Goal: Task Accomplishment & Management: Use online tool/utility

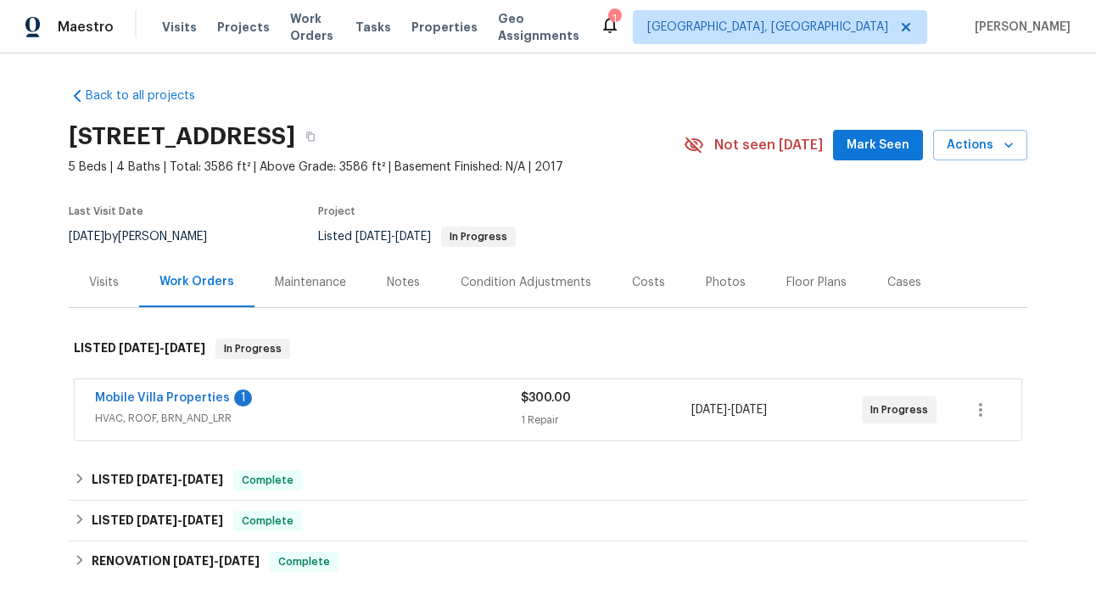
click at [297, 283] on div "Maintenance" at bounding box center [310, 282] width 71 height 17
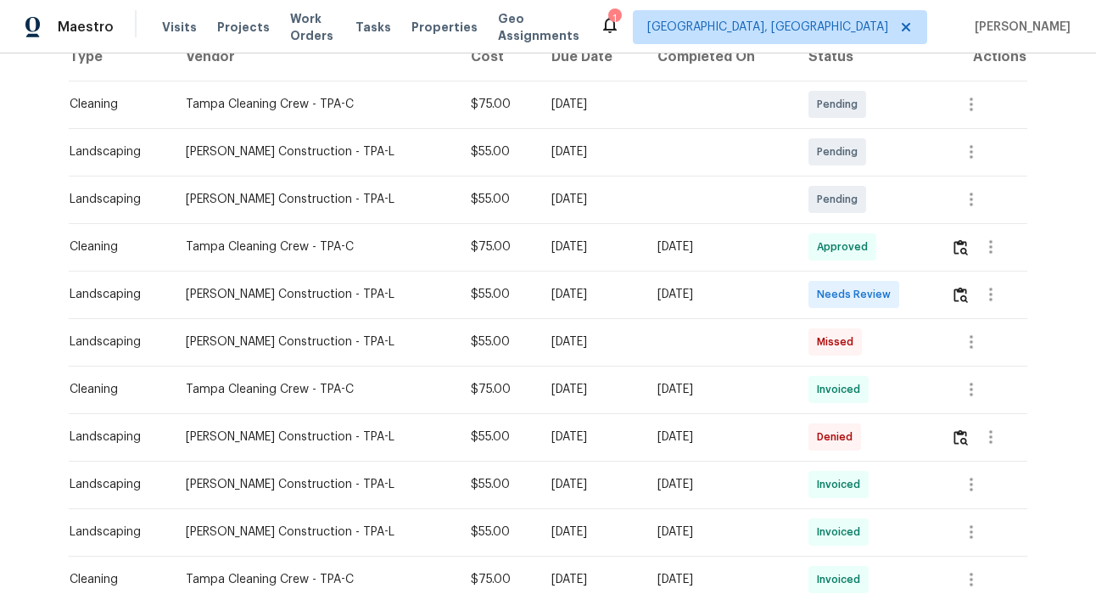
scroll to position [309, 0]
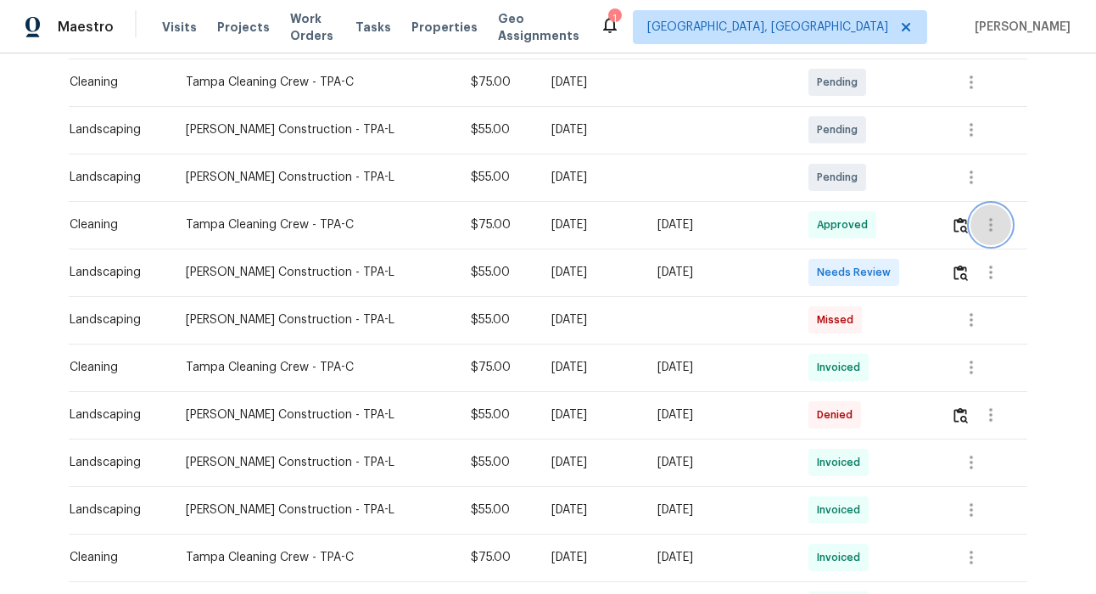
click at [994, 233] on icon "button" at bounding box center [991, 225] width 20 height 20
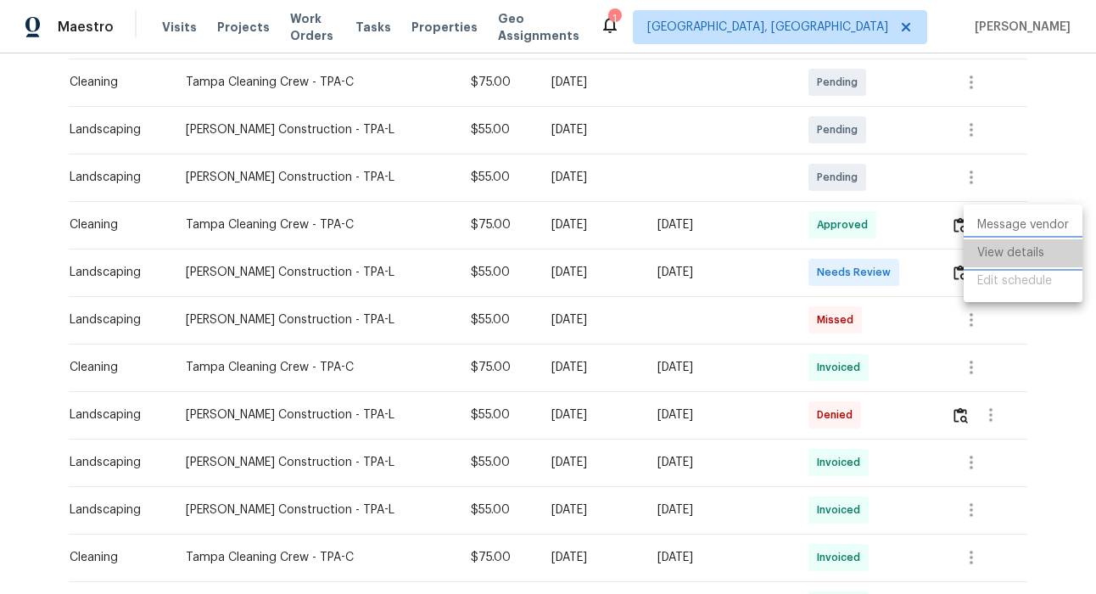
click at [974, 252] on li "View details" at bounding box center [1023, 253] width 119 height 28
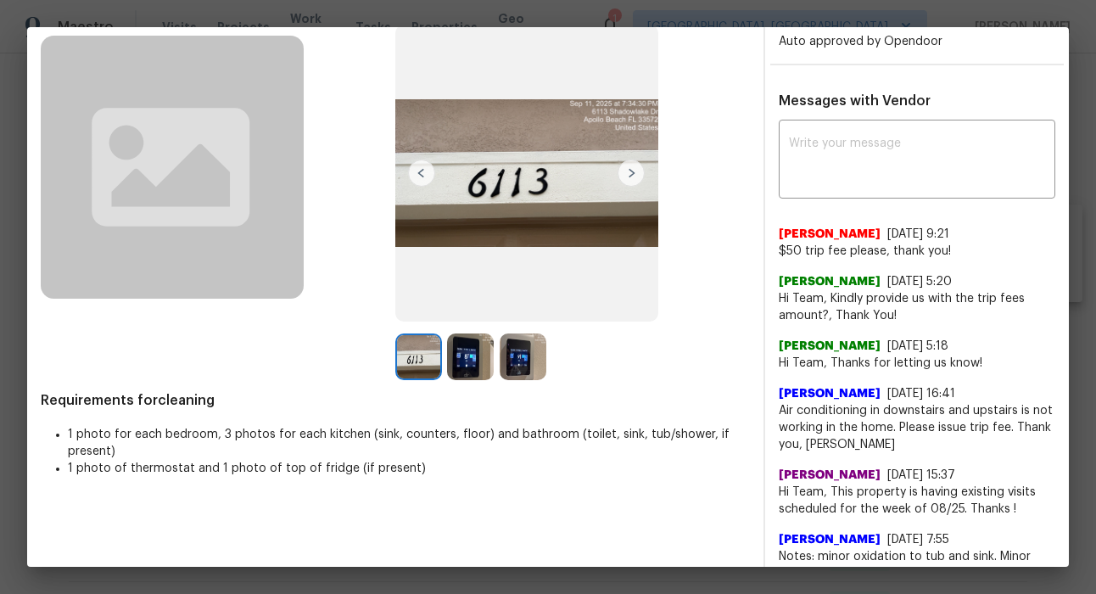
scroll to position [112, 0]
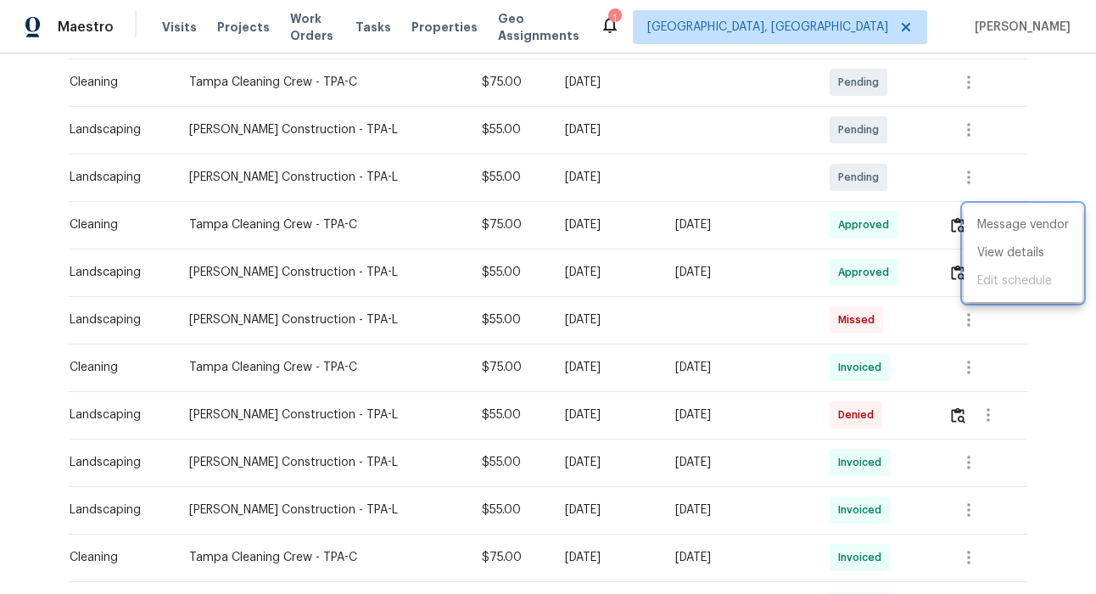
click at [1050, 115] on div at bounding box center [548, 297] width 1096 height 594
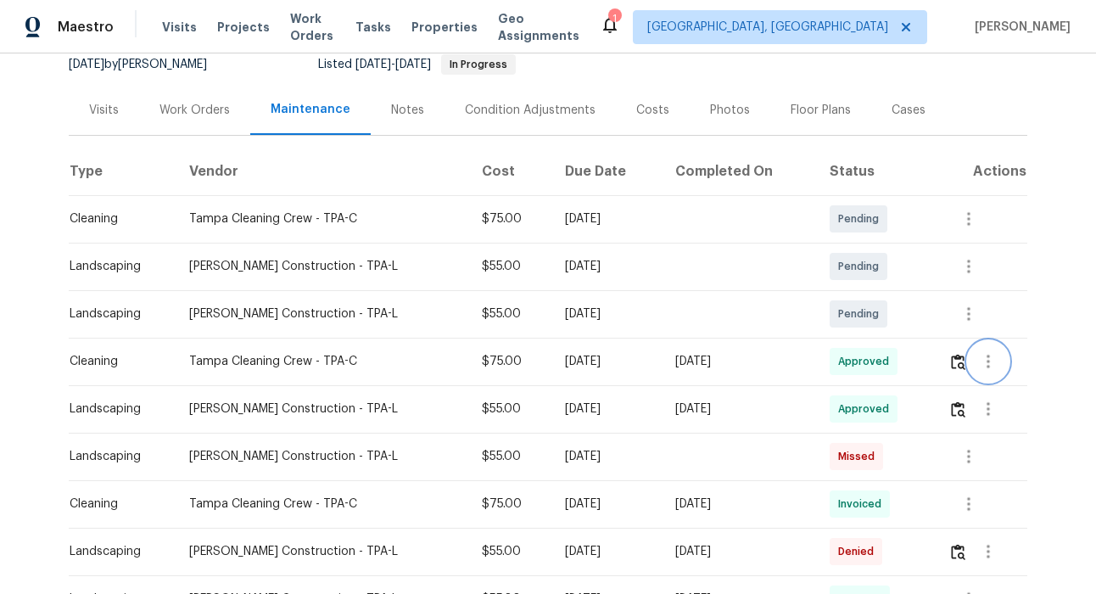
scroll to position [185, 0]
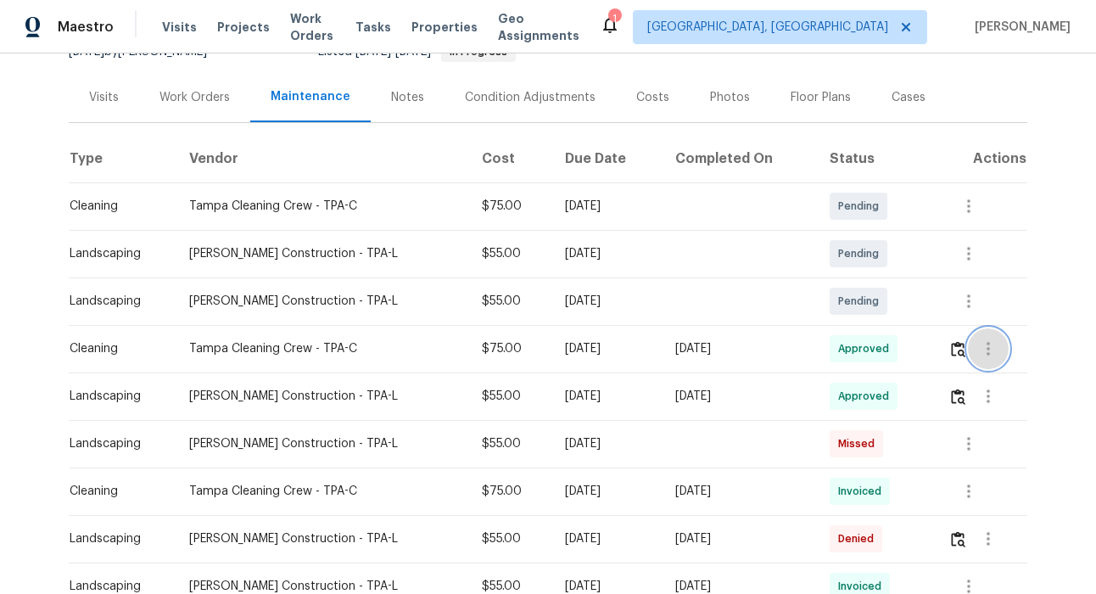
click at [993, 362] on button "button" at bounding box center [988, 348] width 41 height 41
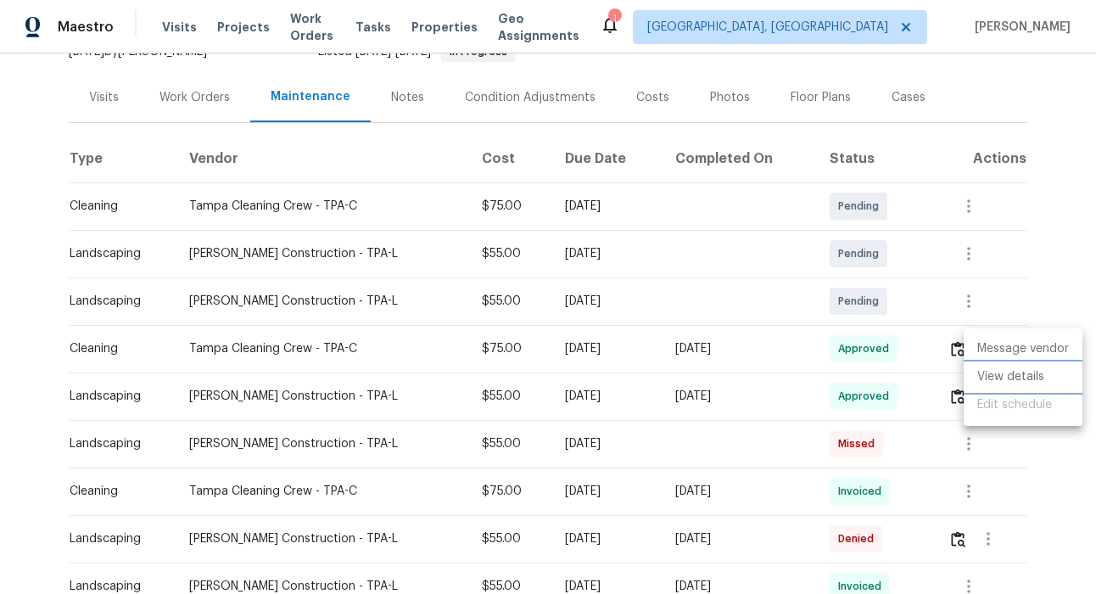
click at [996, 369] on li "View details" at bounding box center [1023, 377] width 119 height 28
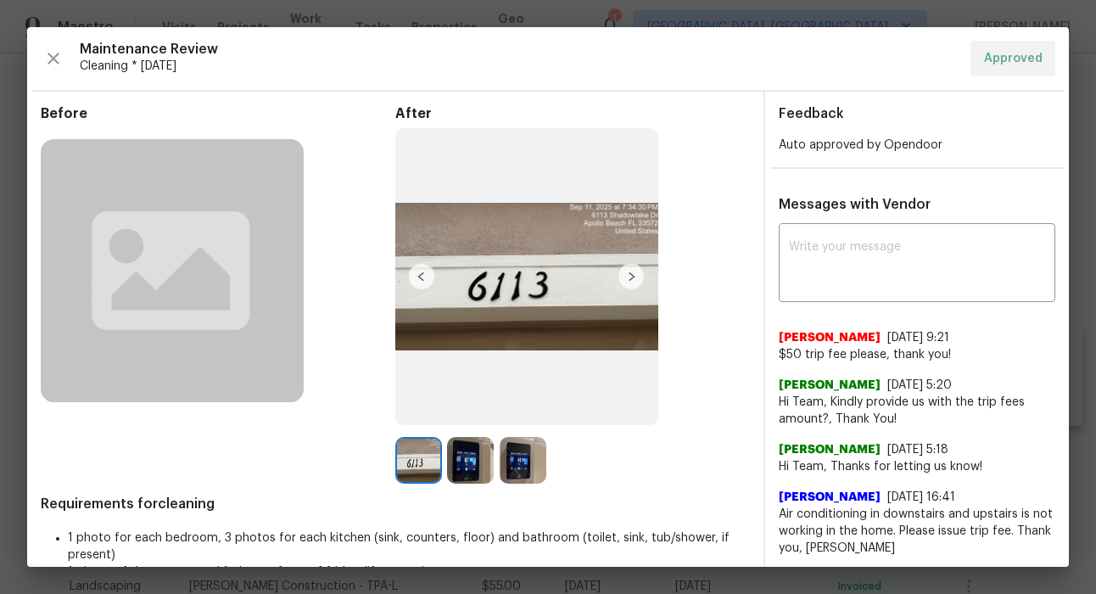
click at [612, 290] on img at bounding box center [526, 276] width 263 height 297
click at [617, 287] on img at bounding box center [526, 276] width 263 height 297
click at [630, 283] on img at bounding box center [631, 276] width 27 height 27
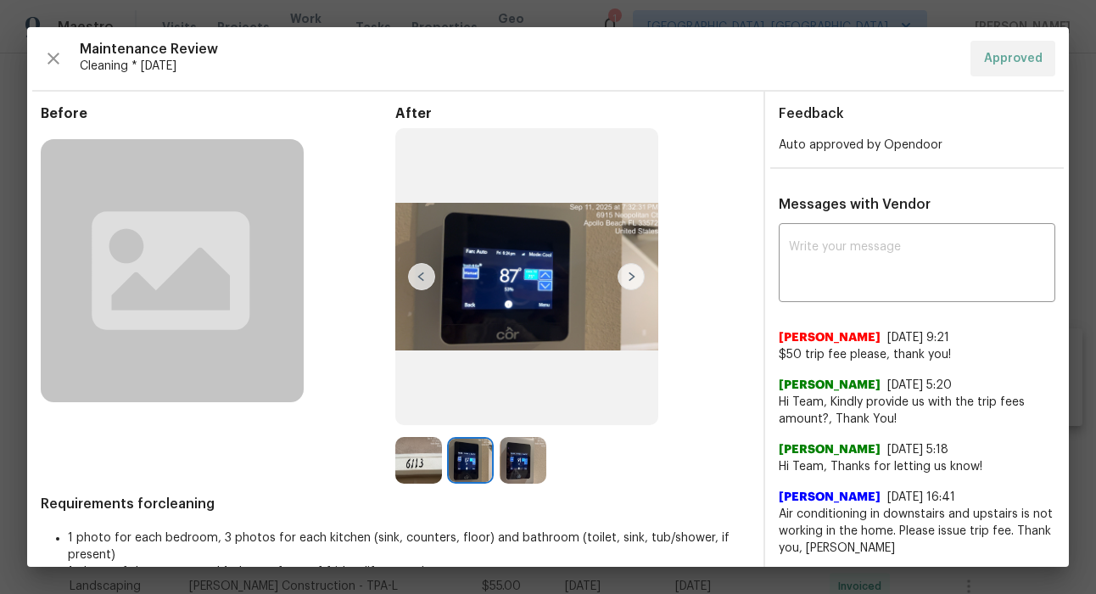
click at [630, 283] on img at bounding box center [631, 276] width 27 height 27
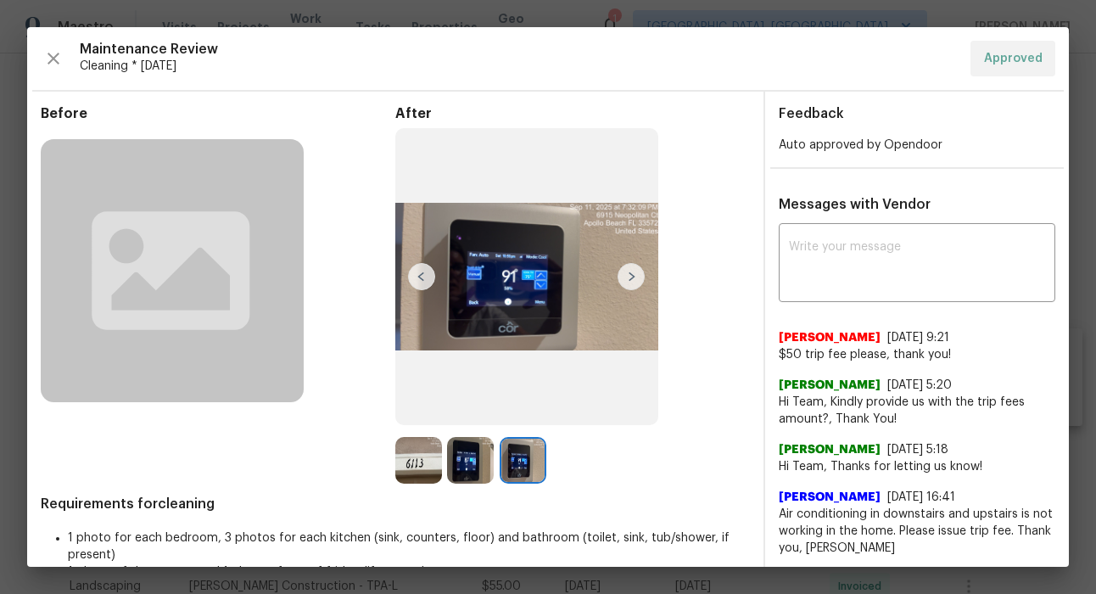
click at [630, 283] on img at bounding box center [631, 276] width 27 height 27
click at [1038, 275] on textarea at bounding box center [917, 265] width 256 height 48
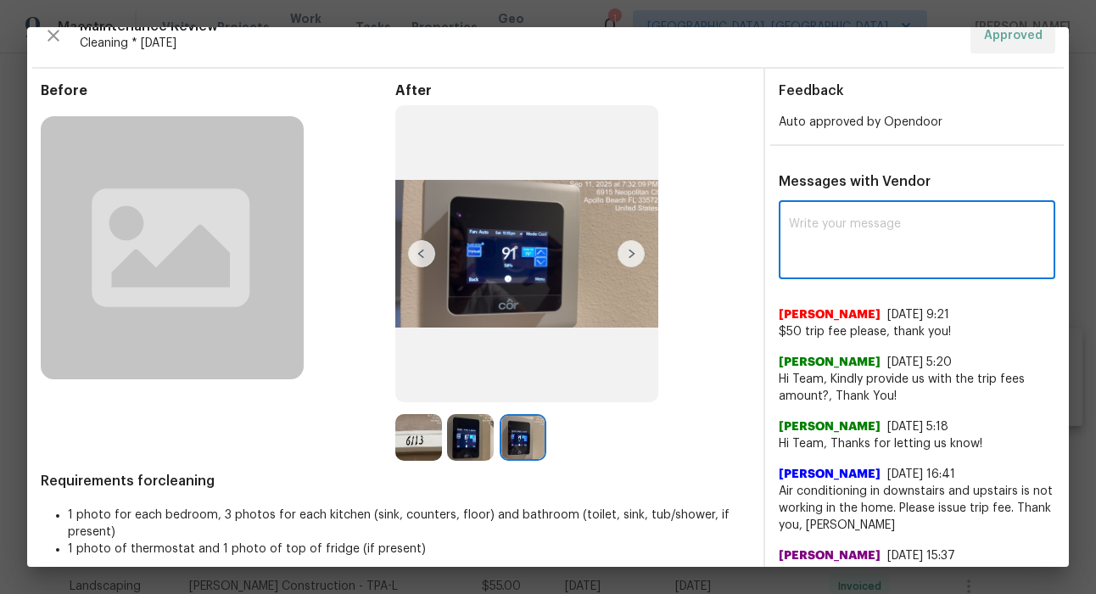
scroll to position [31, 0]
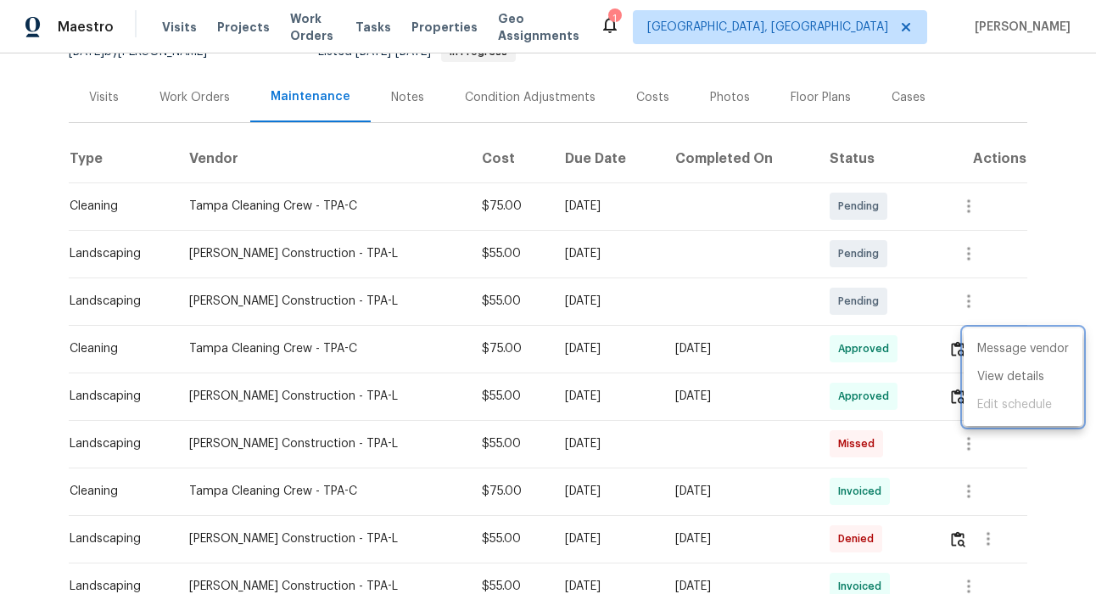
click at [1033, 266] on div at bounding box center [548, 297] width 1096 height 594
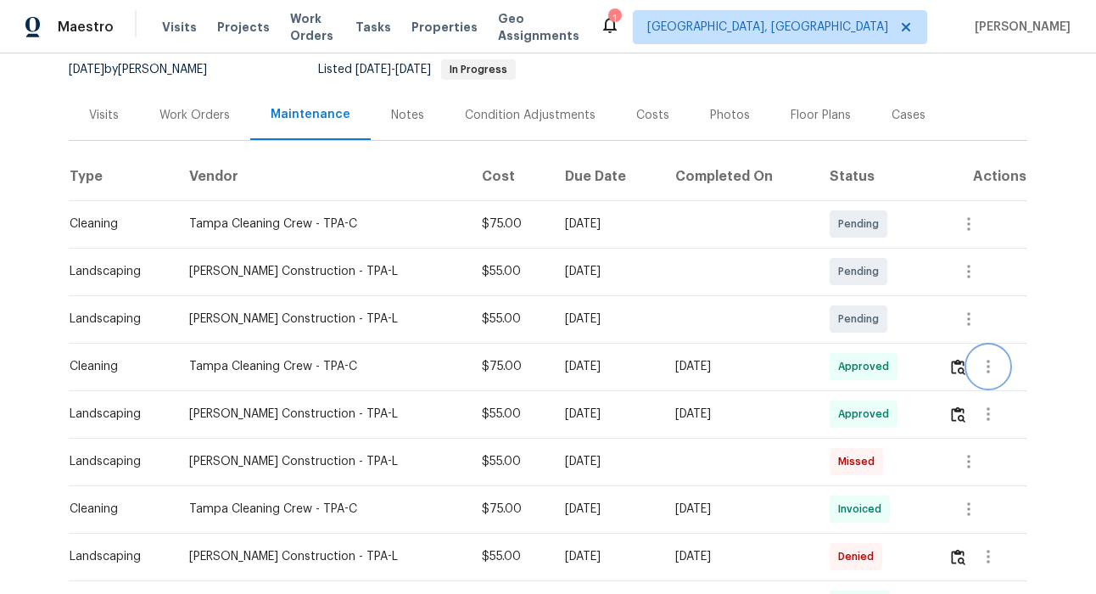
scroll to position [159, 0]
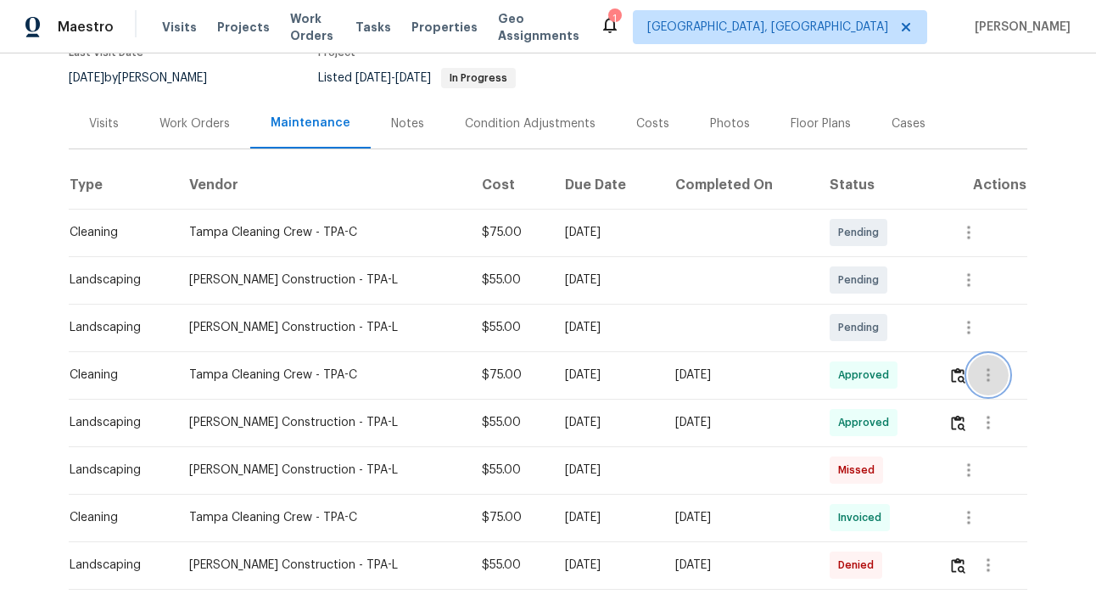
click at [984, 380] on icon "button" at bounding box center [988, 375] width 20 height 20
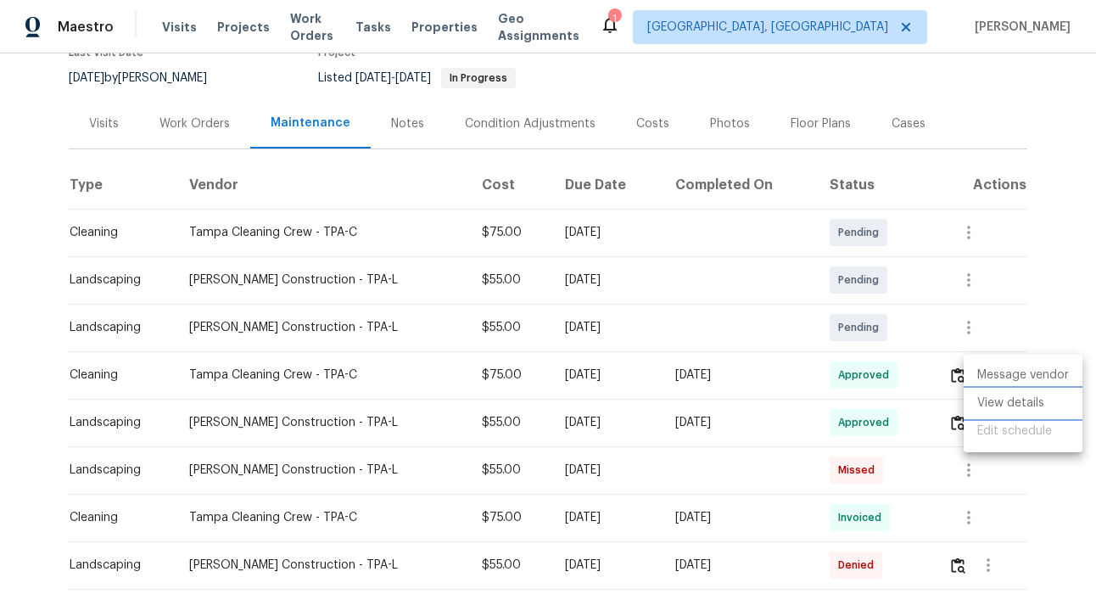
click at [994, 407] on li "View details" at bounding box center [1023, 403] width 119 height 28
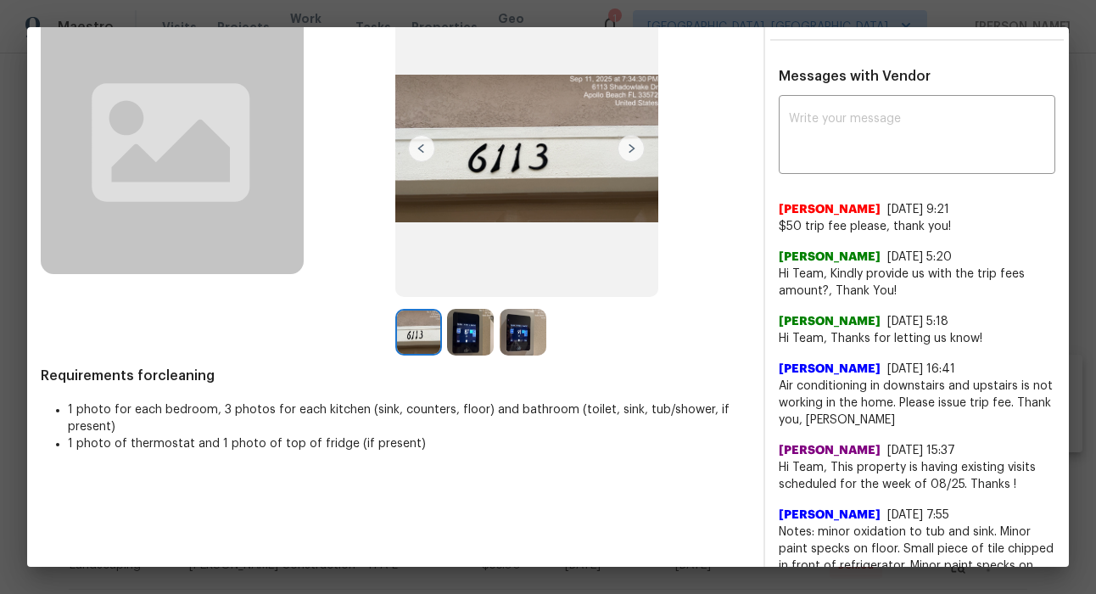
scroll to position [0, 0]
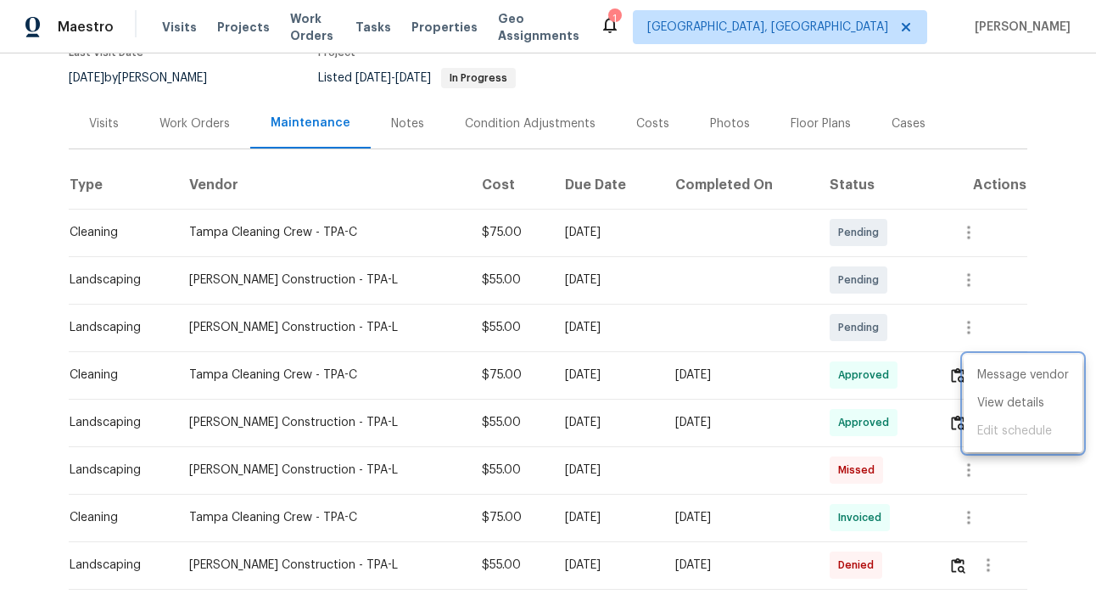
click at [1035, 278] on div at bounding box center [548, 297] width 1096 height 594
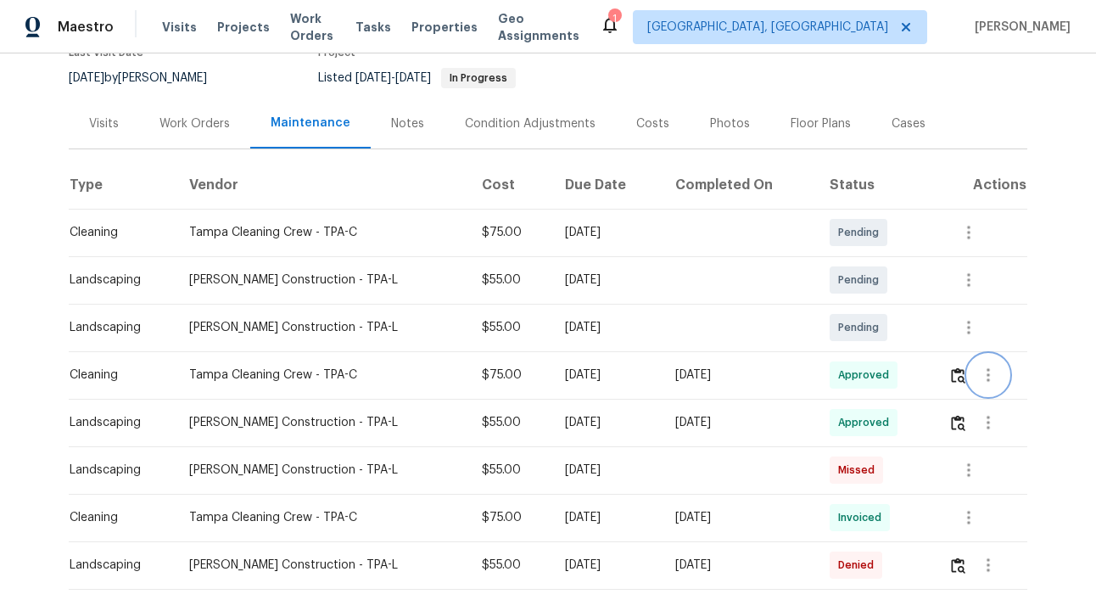
click at [992, 373] on icon "button" at bounding box center [988, 375] width 20 height 20
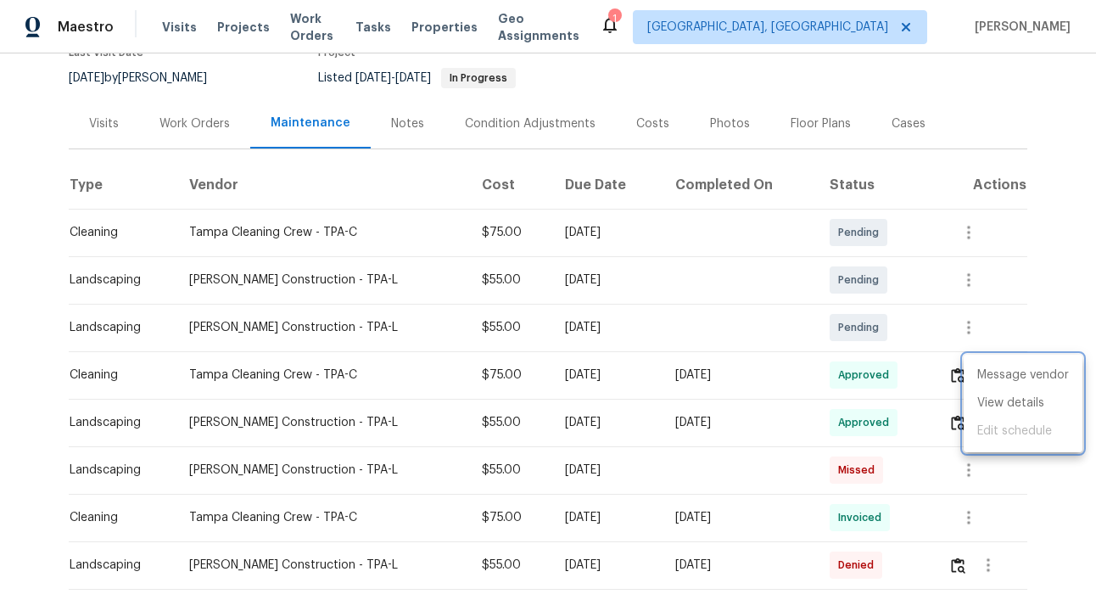
click at [954, 384] on div at bounding box center [548, 297] width 1096 height 594
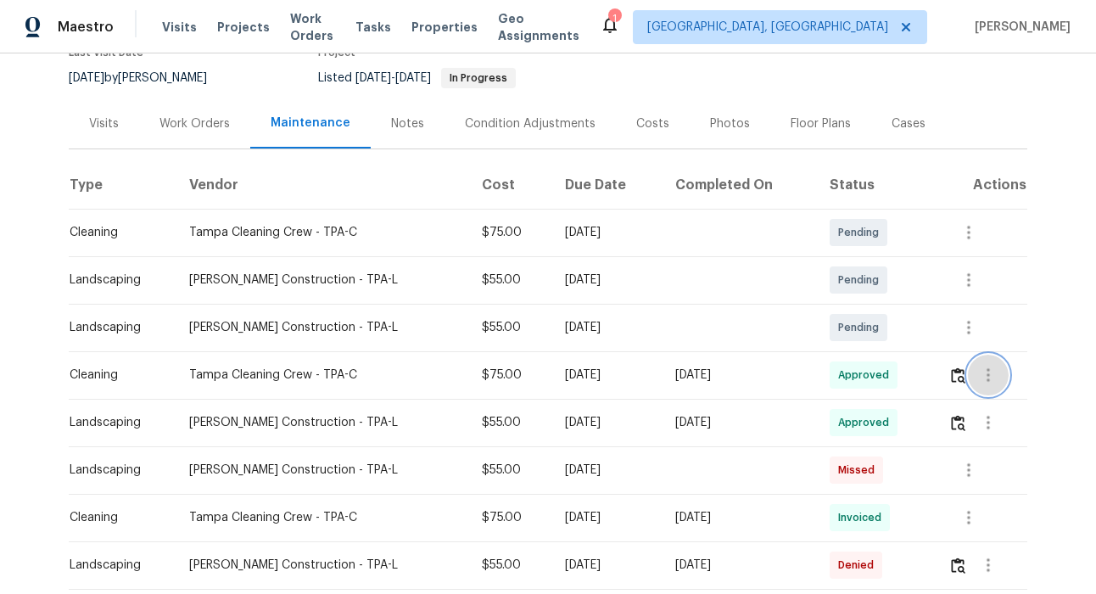
click at [989, 370] on icon "button" at bounding box center [988, 375] width 3 height 14
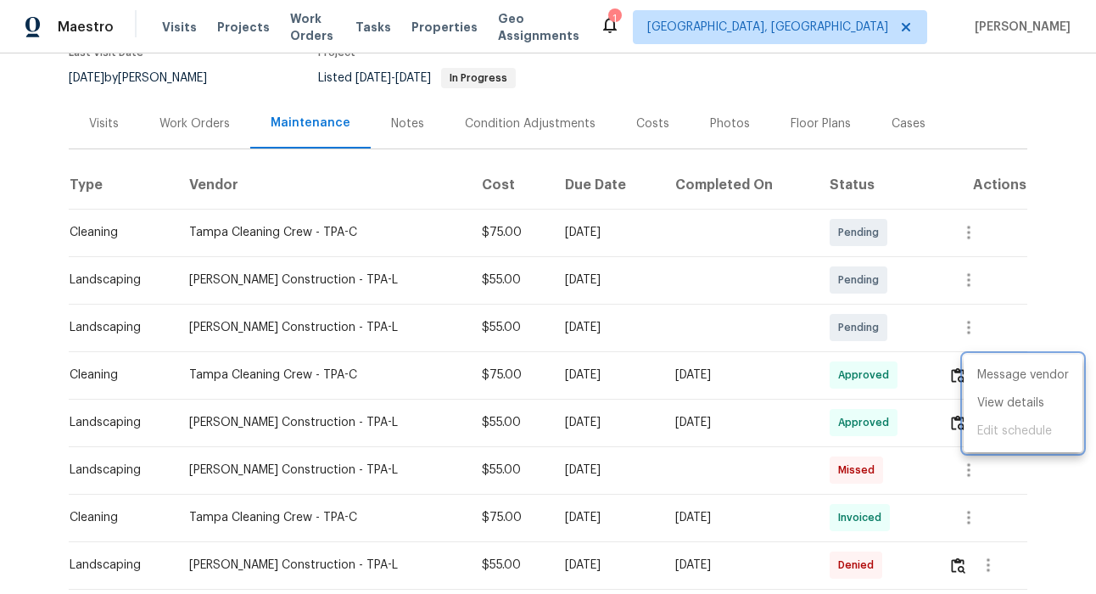
click at [1048, 305] on div at bounding box center [548, 297] width 1096 height 594
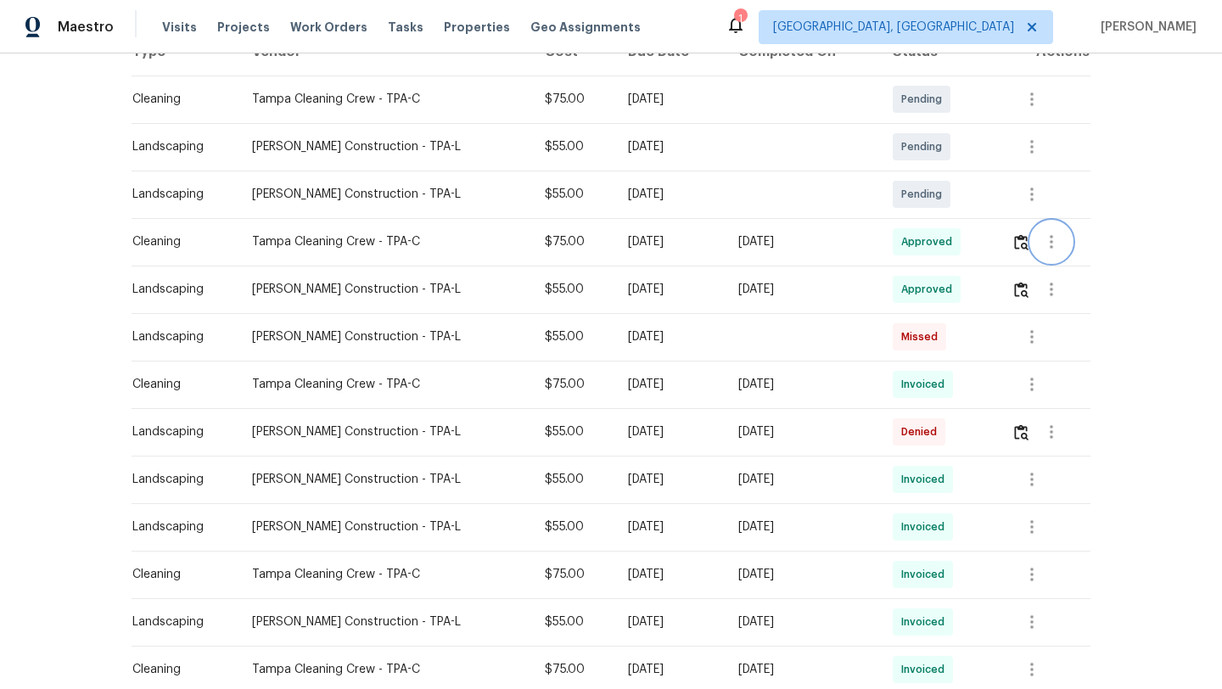
scroll to position [318, 0]
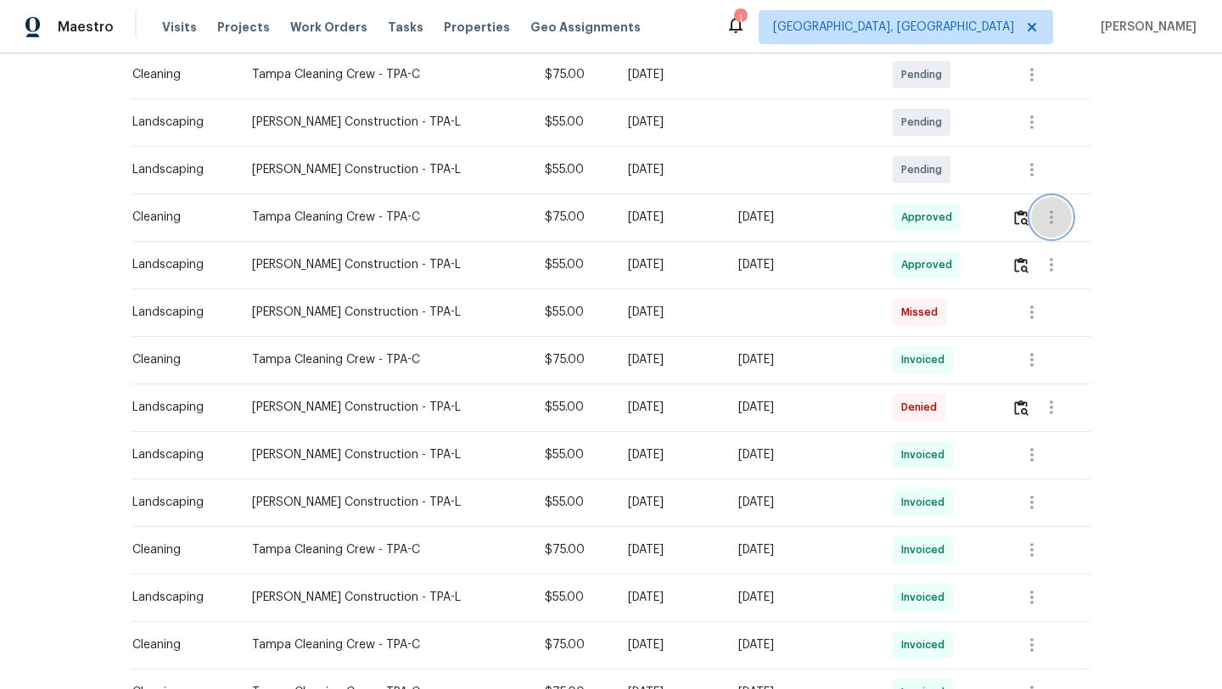
click at [1055, 225] on icon "button" at bounding box center [1051, 217] width 20 height 20
click at [1095, 239] on li "View details" at bounding box center [1089, 246] width 119 height 28
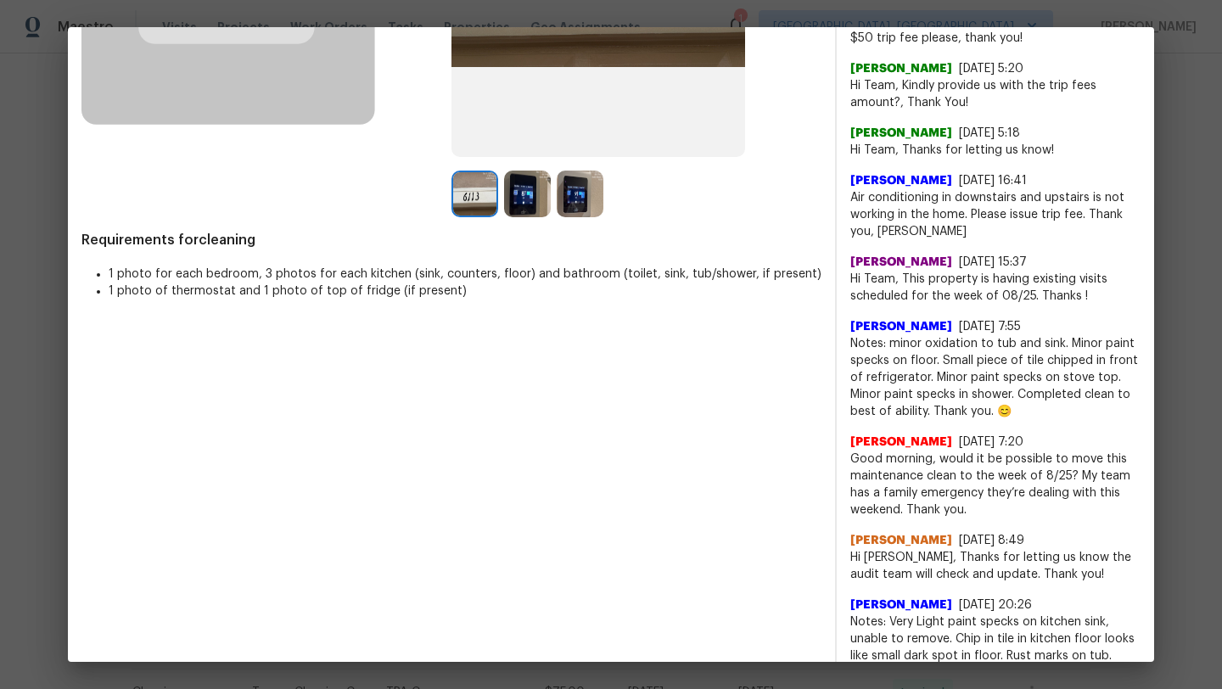
scroll to position [349, 0]
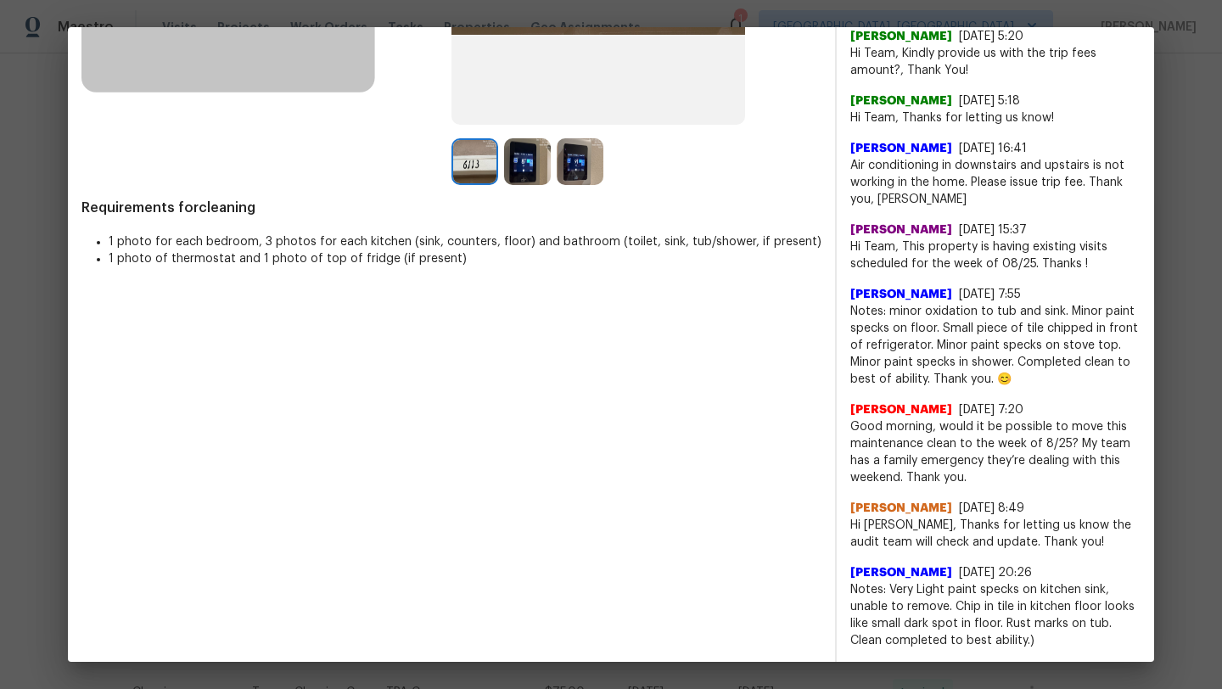
click at [955, 433] on span "Good morning, would it be possible to move this maintenance clean to the week o…" at bounding box center [995, 452] width 290 height 68
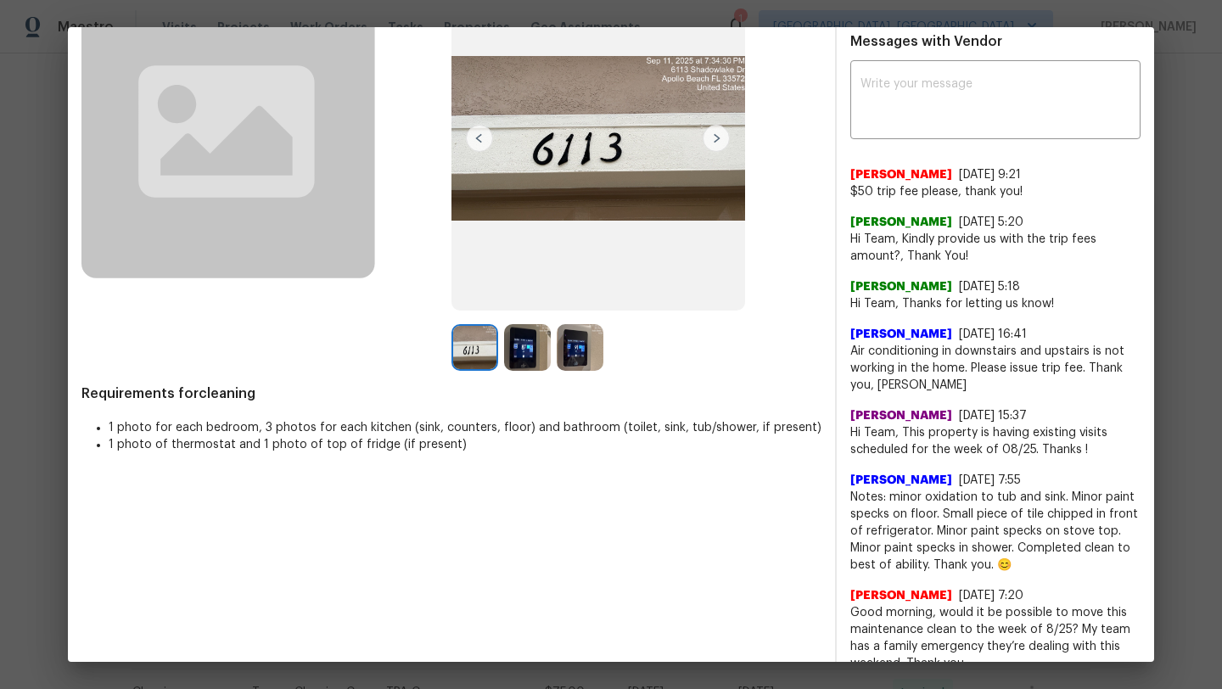
scroll to position [151, 0]
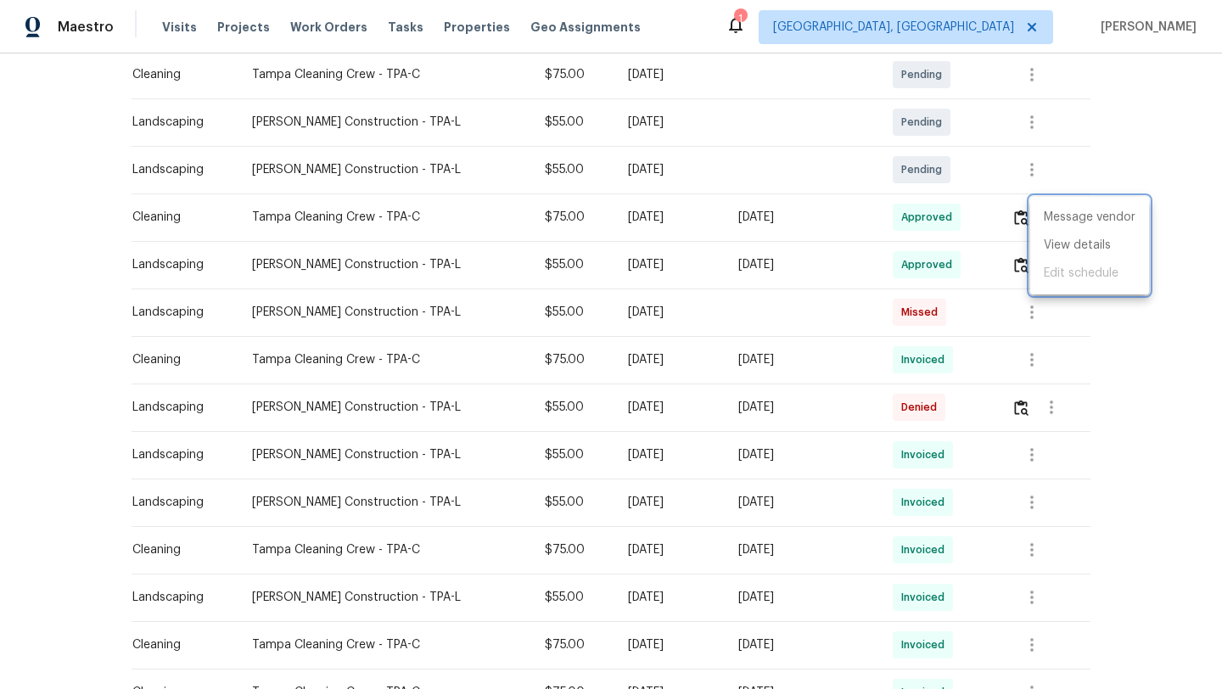
click at [1095, 156] on div at bounding box center [611, 344] width 1222 height 689
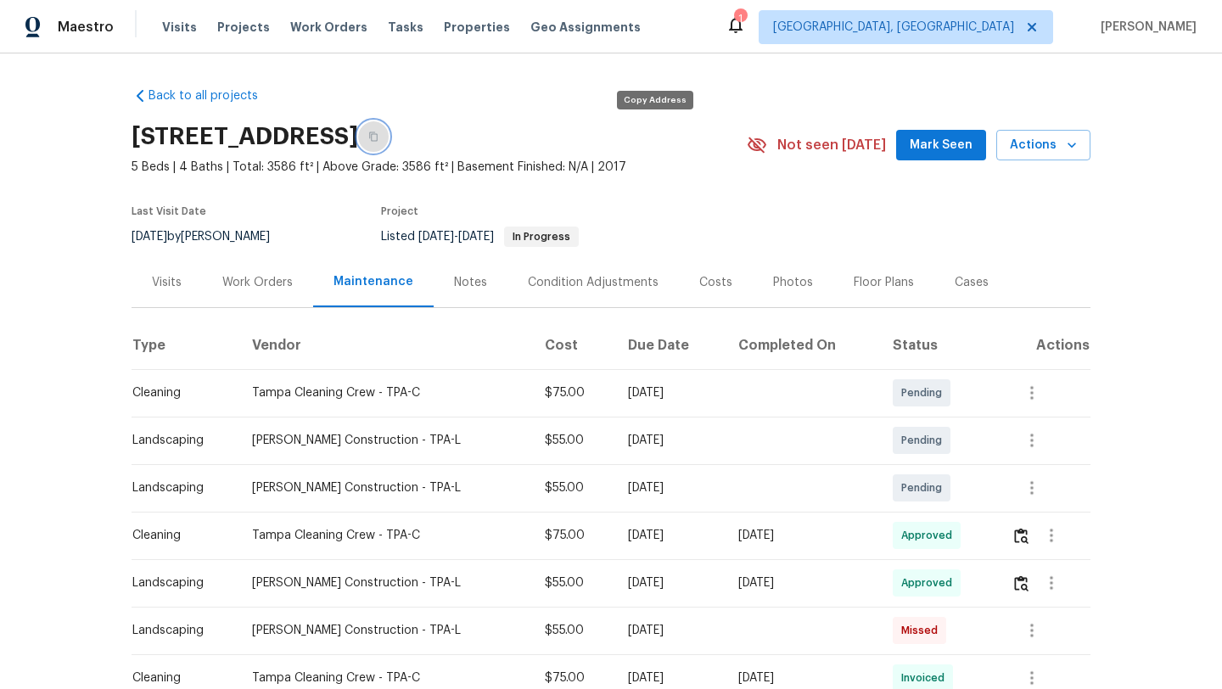
click at [389, 135] on button "button" at bounding box center [373, 136] width 31 height 31
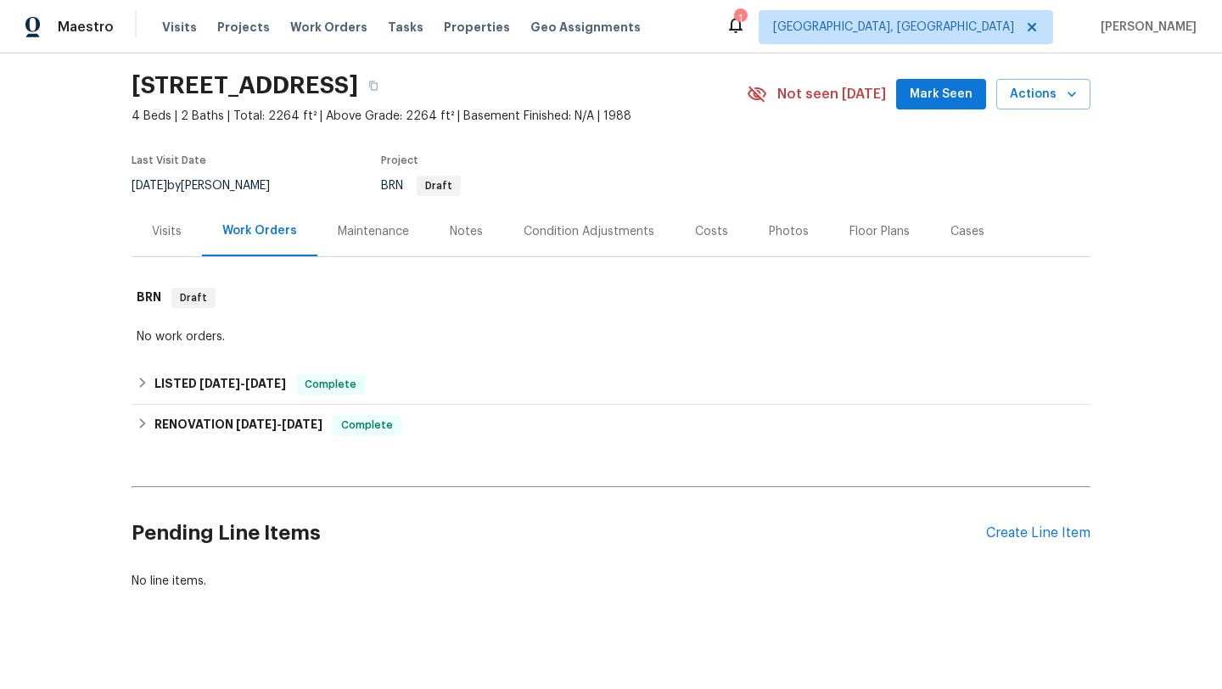
scroll to position [67, 0]
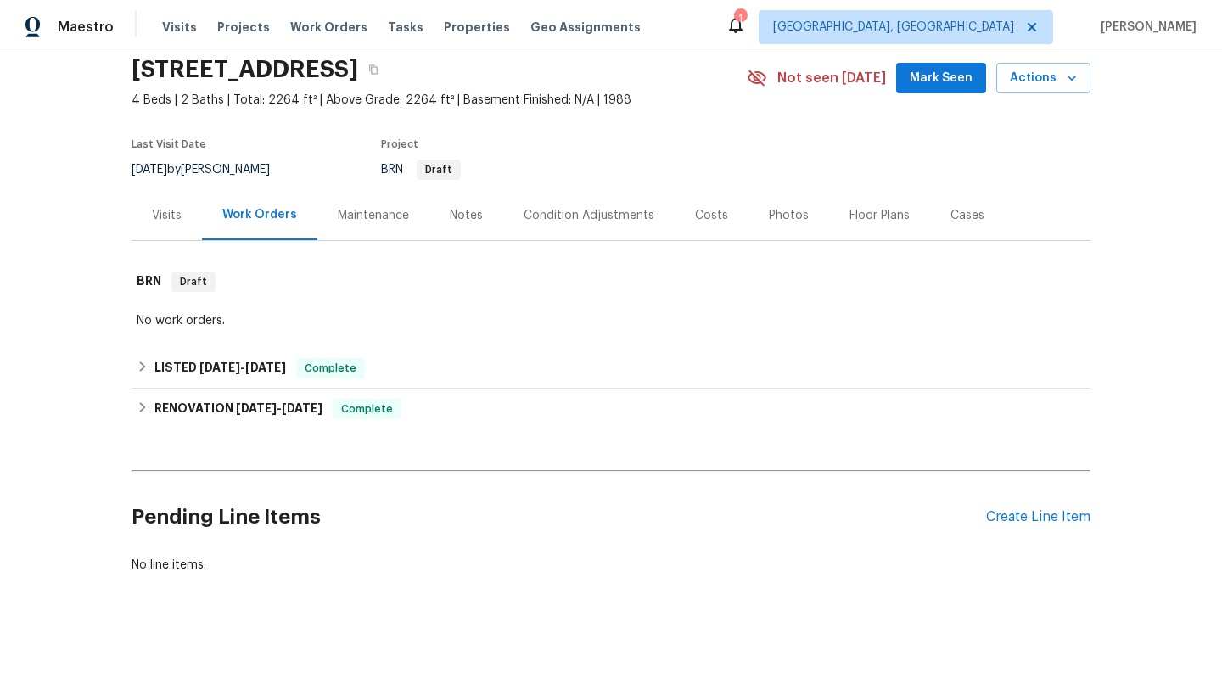
click at [377, 207] on div "Maintenance" at bounding box center [373, 215] width 71 height 17
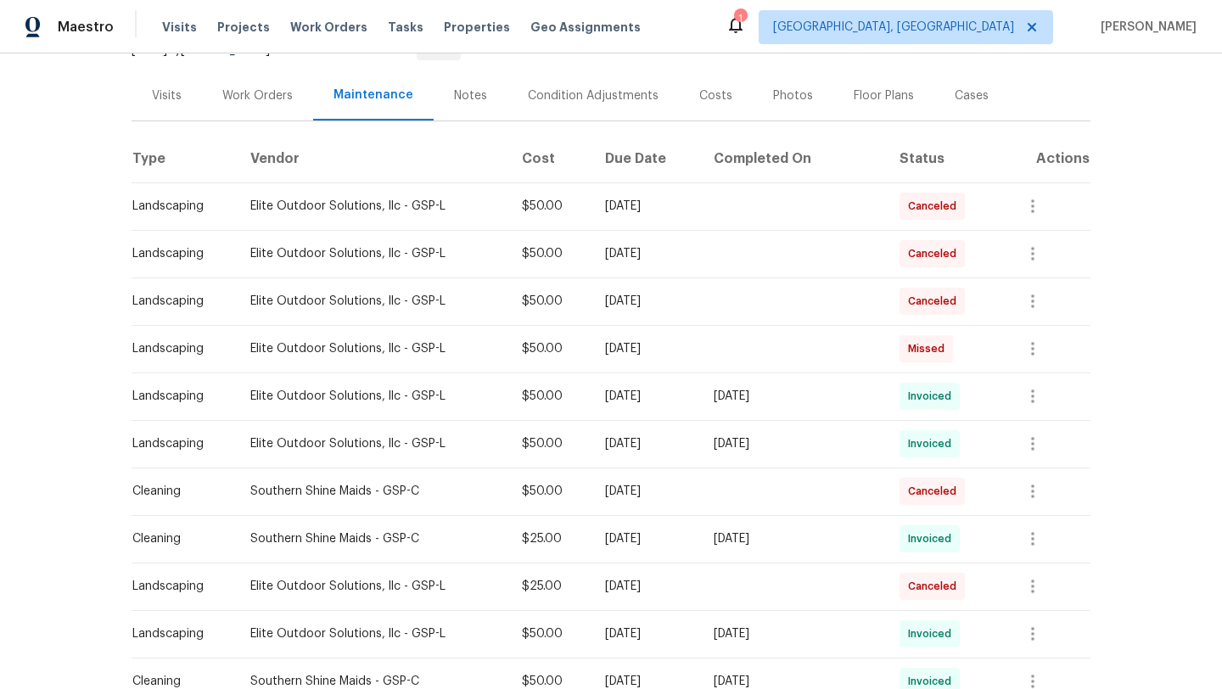
scroll to position [209, 0]
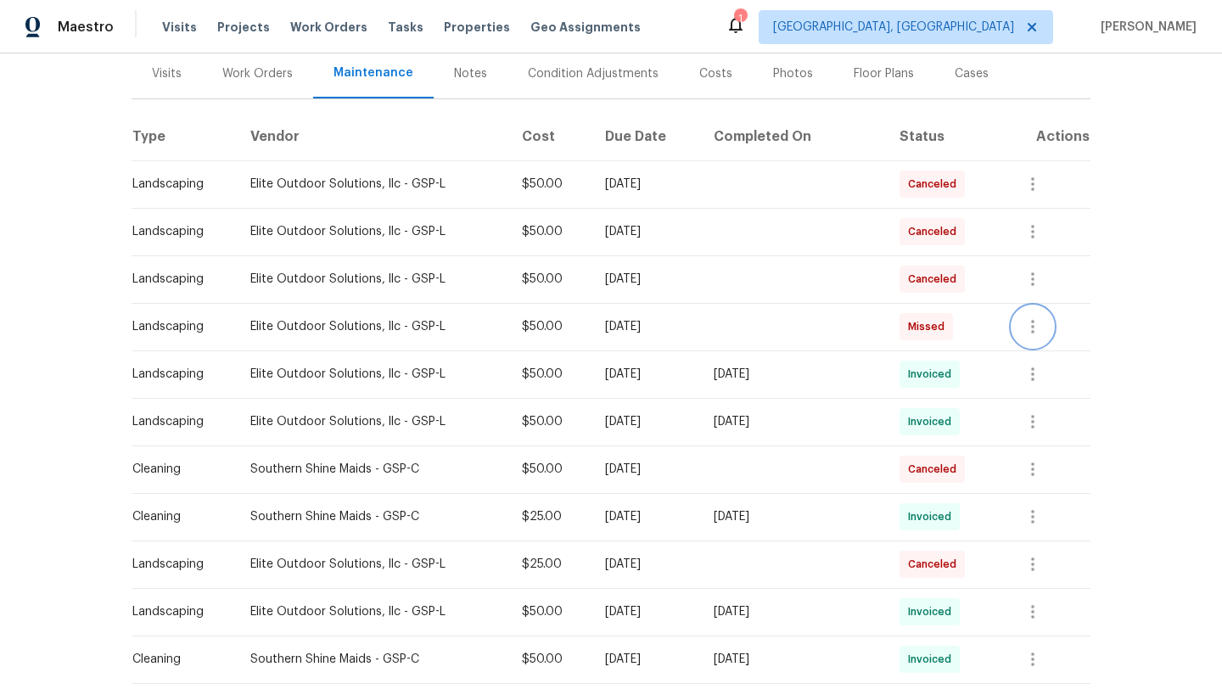
click at [1039, 328] on icon "button" at bounding box center [1032, 326] width 20 height 20
click at [1043, 350] on li "View details" at bounding box center [1073, 355] width 119 height 28
click at [1180, 339] on div at bounding box center [611, 344] width 1222 height 689
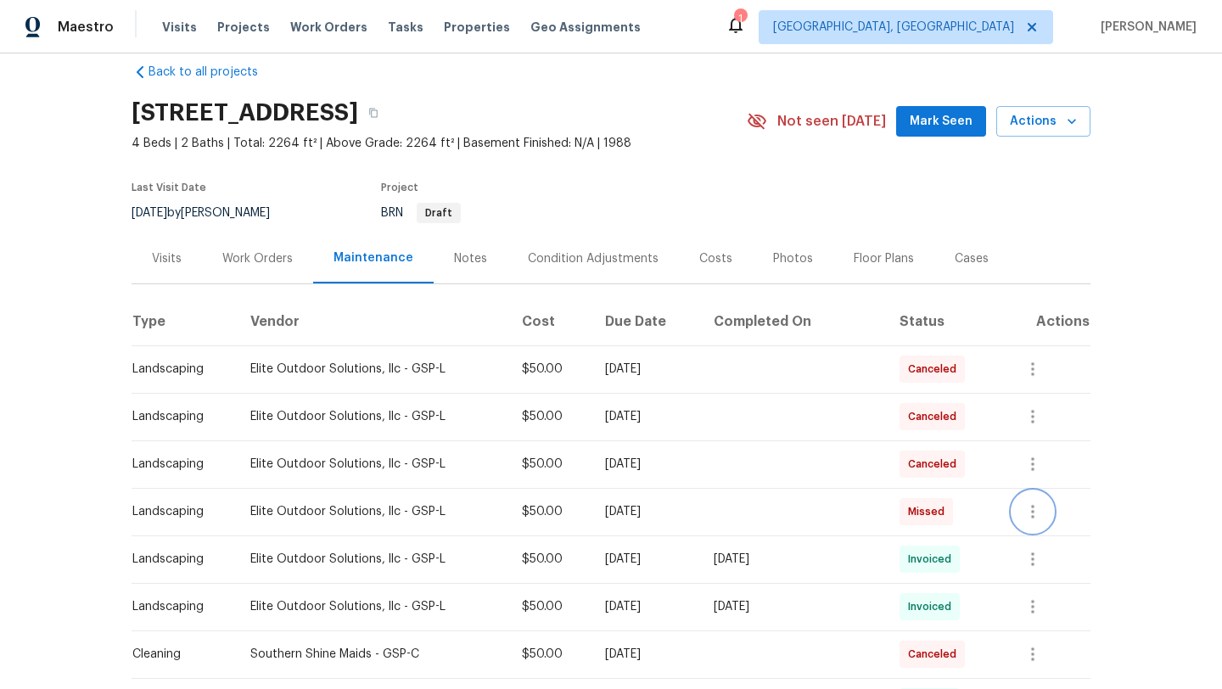
scroll to position [0, 0]
